Goal: Navigation & Orientation: Find specific page/section

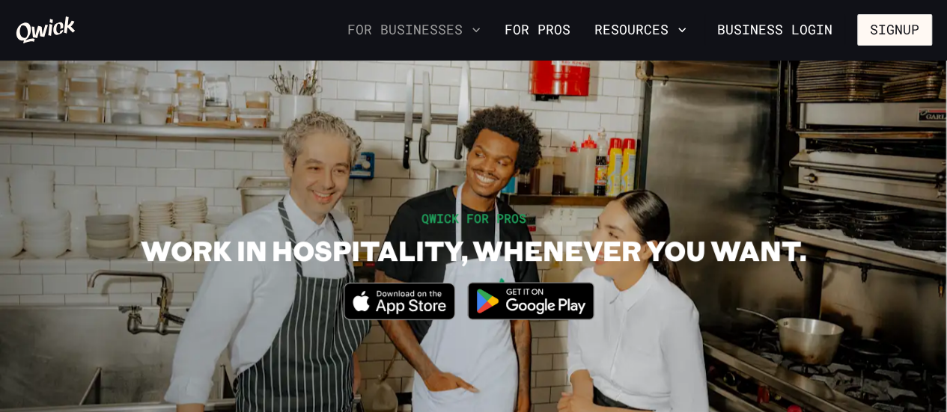
click at [408, 21] on button "For Businesses" at bounding box center [413, 29] width 145 height 25
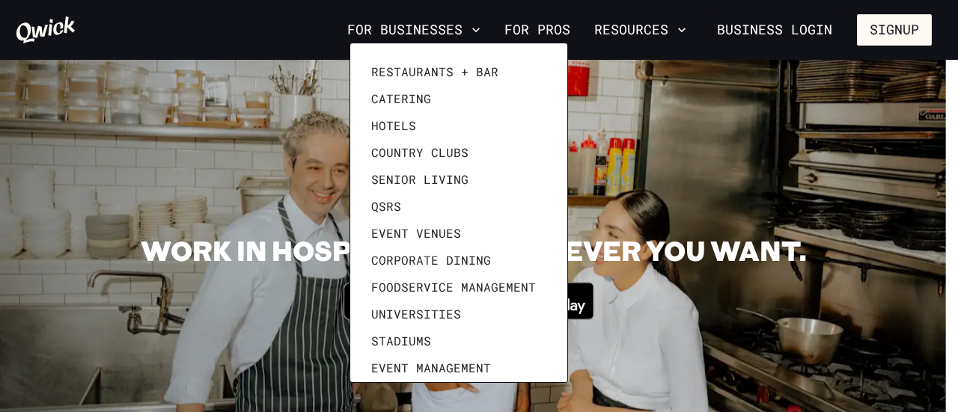
click at [777, 25] on div at bounding box center [479, 206] width 958 height 412
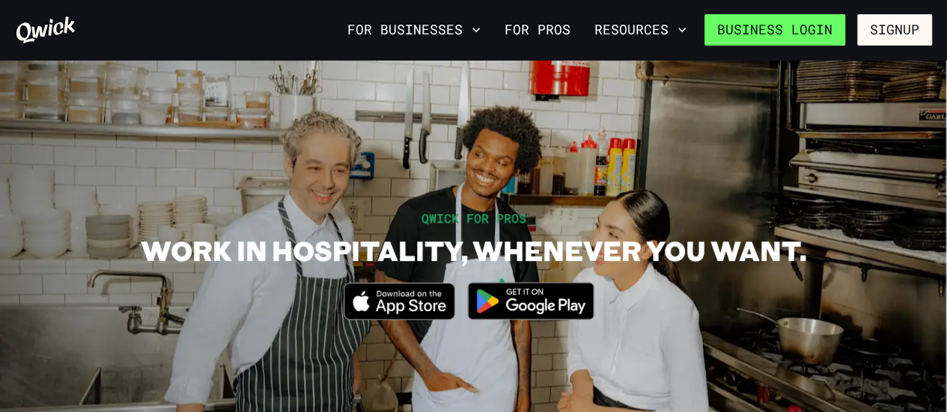
click at [816, 29] on link "Business Login" at bounding box center [774, 29] width 141 height 31
